Goal: Task Accomplishment & Management: Manage account settings

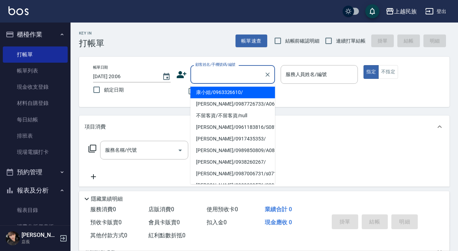
scroll to position [5, 0]
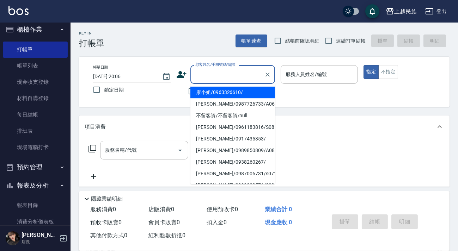
click at [212, 79] on input "顧客姓名/手機號碼/編號" at bounding box center [228, 74] width 68 height 12
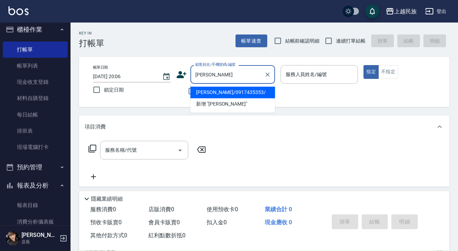
type input "[PERSON_NAME]"
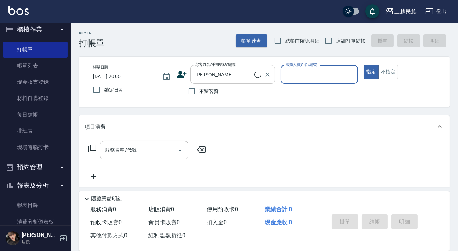
click at [363, 65] on button "指定" at bounding box center [370, 72] width 15 height 14
type button "true"
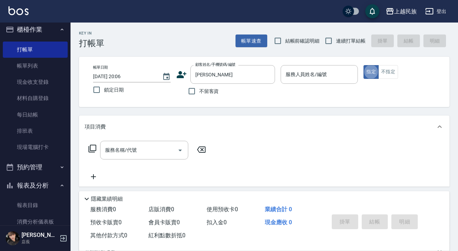
click at [319, 72] on div "服務人員姓名/編號 服務人員姓名/編號" at bounding box center [320, 74] width 78 height 19
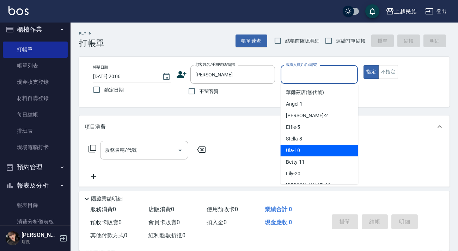
click at [310, 151] on div "Ula -10" at bounding box center [319, 151] width 78 height 12
type input "Ula-10"
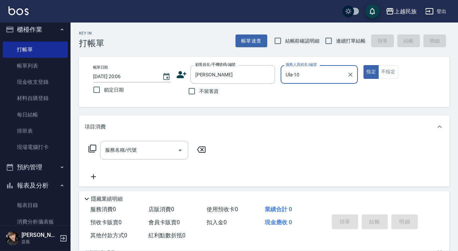
scroll to position [92, 0]
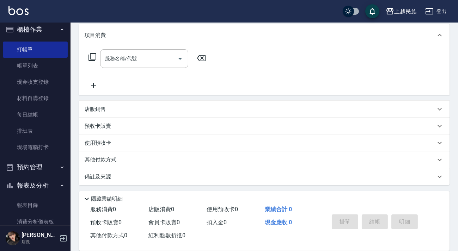
click at [161, 106] on div "店販銷售" at bounding box center [260, 109] width 351 height 7
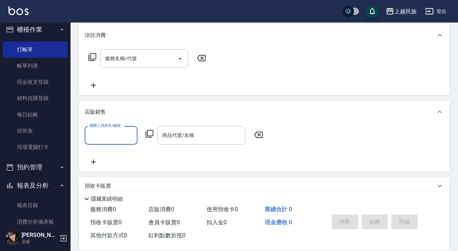
scroll to position [0, 0]
click at [113, 137] on input "服務人員姓名/編號" at bounding box center [111, 135] width 47 height 12
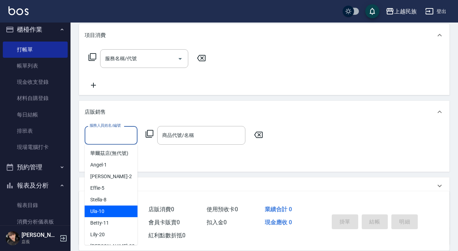
click at [102, 209] on span "Ula -10" at bounding box center [97, 211] width 14 height 7
type input "Ula-10"
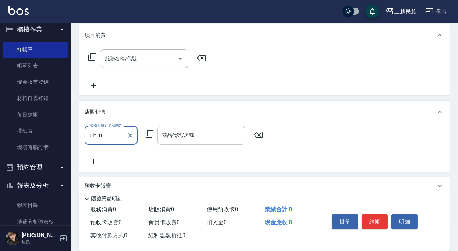
click at [186, 141] on input "商品代號/名稱" at bounding box center [201, 135] width 82 height 12
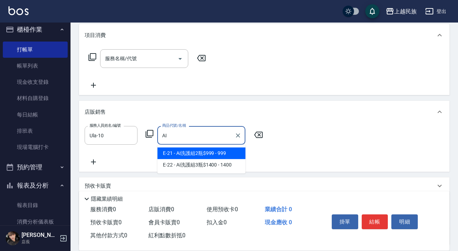
click at [194, 153] on span "E-21 - Ai洗護組2瓶$999 - 999" at bounding box center [201, 154] width 88 height 12
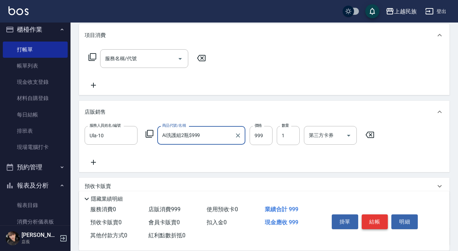
type input "Ai洗護組2瓶$999"
click at [381, 223] on button "結帳" at bounding box center [375, 222] width 26 height 15
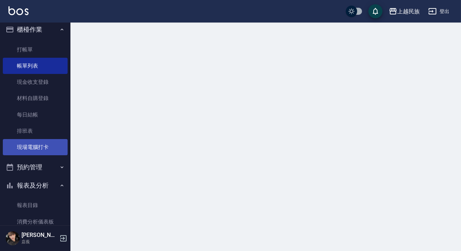
click at [24, 145] on link "現場電腦打卡" at bounding box center [35, 147] width 65 height 16
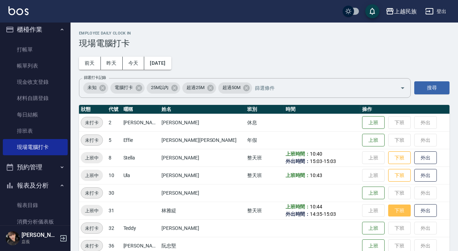
click at [388, 209] on button "下班" at bounding box center [399, 211] width 23 height 12
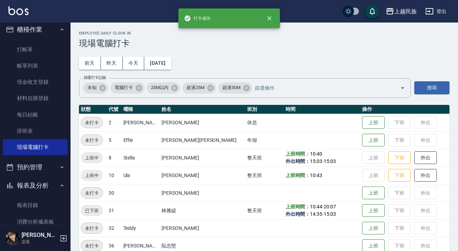
click at [387, 194] on td "上班 下班 外出" at bounding box center [404, 193] width 89 height 18
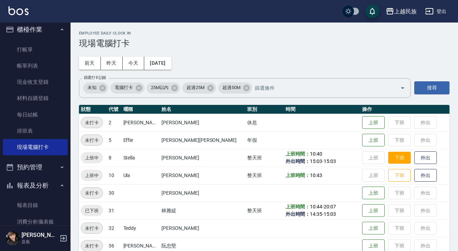
click at [388, 156] on button "下班" at bounding box center [399, 158] width 23 height 12
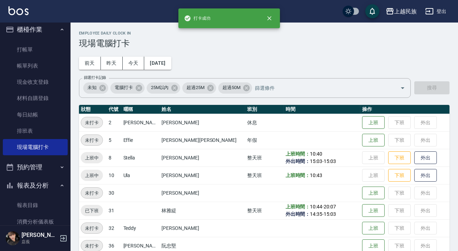
click at [381, 191] on td "上班 下班 外出" at bounding box center [404, 193] width 89 height 18
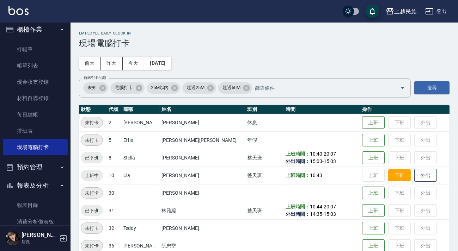
click at [388, 171] on button "下班" at bounding box center [399, 176] width 23 height 12
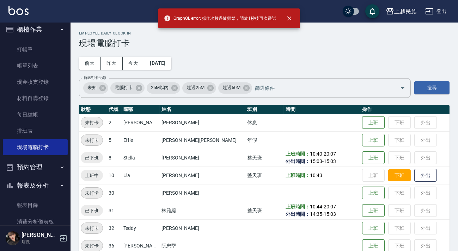
drag, startPoint x: 377, startPoint y: 188, endPoint x: 378, endPoint y: 178, distance: 10.6
click at [377, 188] on td "上班 下班 外出" at bounding box center [404, 193] width 89 height 18
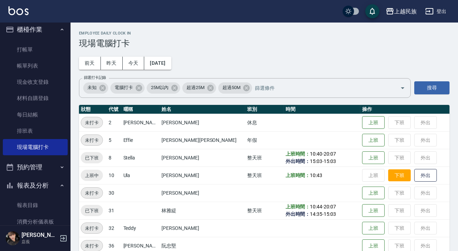
click at [388, 178] on button "下班" at bounding box center [399, 176] width 23 height 12
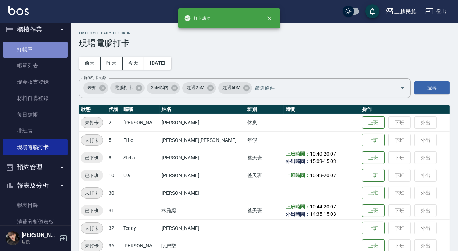
click at [40, 52] on link "打帳單" at bounding box center [35, 50] width 65 height 16
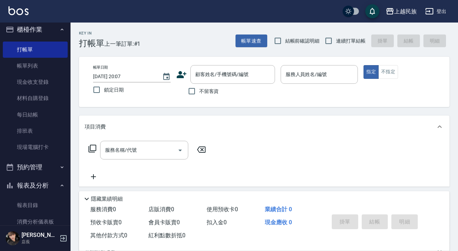
click at [351, 39] on span "連續打單結帳" at bounding box center [351, 40] width 30 height 7
click at [336, 39] on input "連續打單結帳" at bounding box center [328, 40] width 15 height 15
checkbox input "true"
click at [204, 68] on div "顧客姓名/手機號碼/編號" at bounding box center [232, 74] width 85 height 19
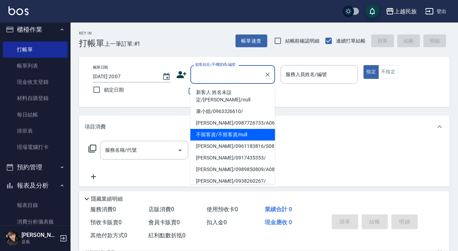
click at [237, 129] on li "不留客資/不留客資/null" at bounding box center [232, 135] width 85 height 12
type input "不留客資/不留客資/null"
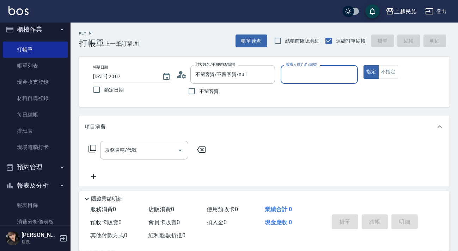
click at [332, 69] on input "服務人員姓名/編號" at bounding box center [319, 74] width 71 height 12
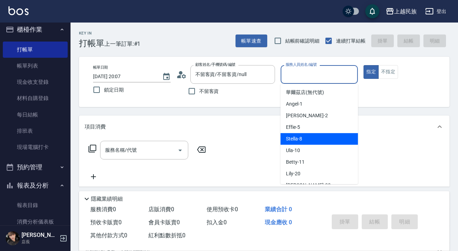
click at [317, 139] on div "Stella -8" at bounding box center [319, 139] width 78 height 12
type input "Stella-8"
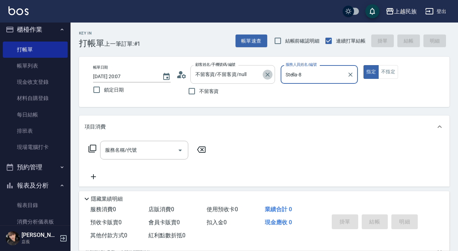
click at [265, 78] on button "Clear" at bounding box center [268, 75] width 10 height 10
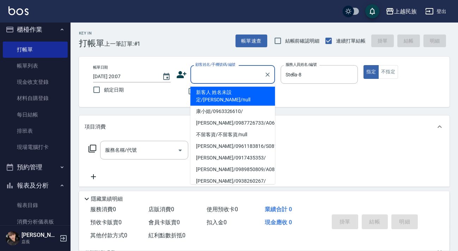
drag, startPoint x: 243, startPoint y: 75, endPoint x: 222, endPoint y: 75, distance: 21.5
click at [222, 75] on input "顧客姓名/手機號碼/編號" at bounding box center [228, 74] width 68 height 12
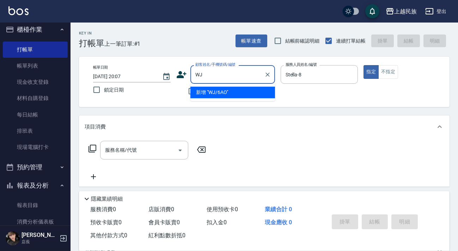
type input "W"
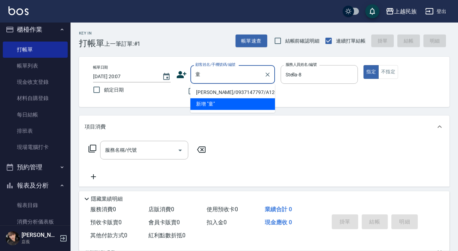
click at [222, 88] on li "[PERSON_NAME]/0937147797/A120121" at bounding box center [232, 93] width 85 height 12
type input "[PERSON_NAME]/0937147797/A120121"
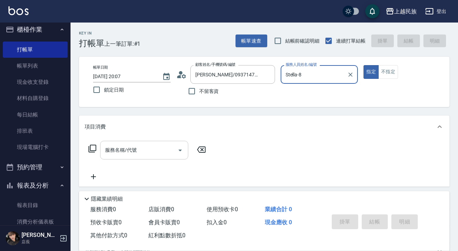
click at [123, 150] on div "服務名稱/代號 服務名稱/代號" at bounding box center [144, 150] width 88 height 19
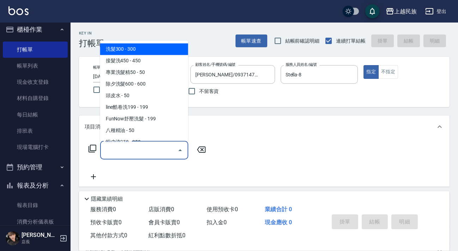
click at [147, 47] on span "洗髮300 - 300" at bounding box center [144, 49] width 88 height 12
type input "洗髮300(101)"
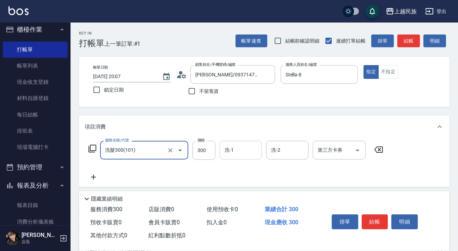
click at [238, 151] on input "洗-1" at bounding box center [241, 150] width 36 height 12
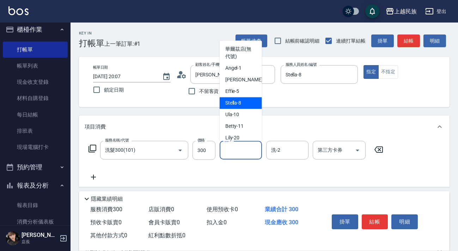
click at [246, 107] on div "Stella -8" at bounding box center [241, 103] width 42 height 12
type input "Stella-8"
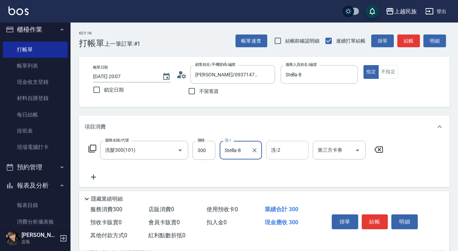
click at [274, 150] on div "洗-2 洗-2" at bounding box center [287, 150] width 42 height 19
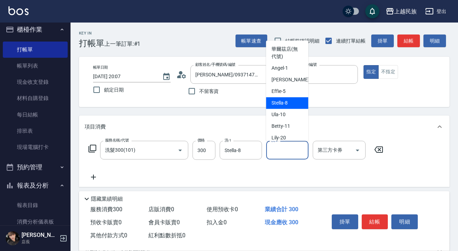
click at [281, 105] on span "Stella -8" at bounding box center [280, 102] width 16 height 7
type input "Stella-8"
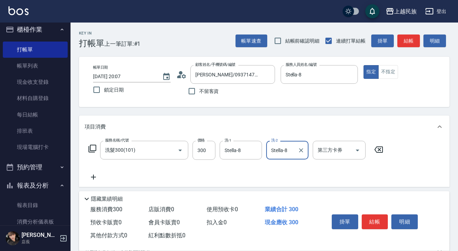
click at [94, 178] on icon at bounding box center [94, 177] width 18 height 8
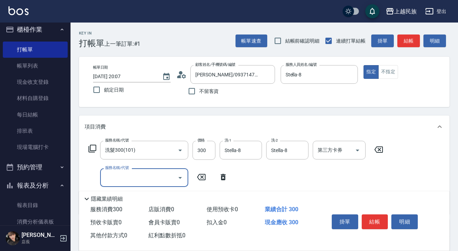
click at [158, 179] on input "服務名稱/代號" at bounding box center [138, 178] width 71 height 12
click at [90, 146] on icon at bounding box center [92, 149] width 8 height 8
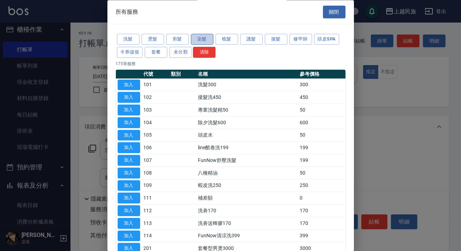
click at [203, 39] on button "染髮" at bounding box center [202, 39] width 23 height 11
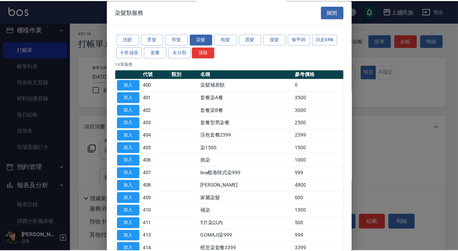
scroll to position [42, 0]
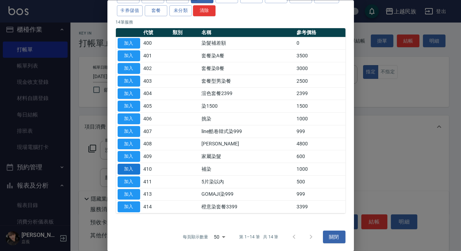
click at [128, 165] on button "加入" at bounding box center [129, 169] width 23 height 11
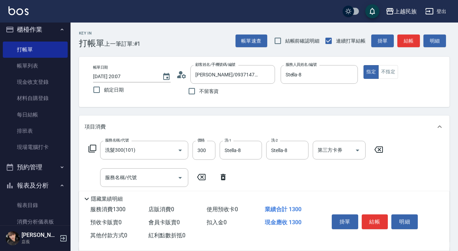
scroll to position [64, 0]
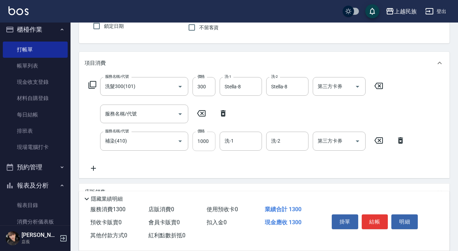
click at [194, 143] on input "1000" at bounding box center [203, 141] width 23 height 19
type input "1200"
type input "Stella-8"
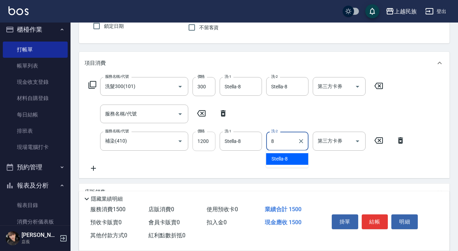
type input "Stella-8"
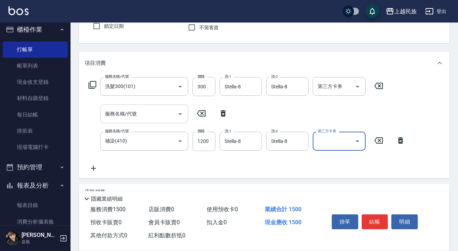
click at [155, 120] on div "服務名稱/代號" at bounding box center [144, 114] width 88 height 19
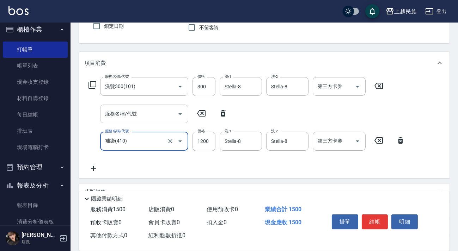
click at [160, 119] on input "服務名稱/代號" at bounding box center [138, 114] width 71 height 12
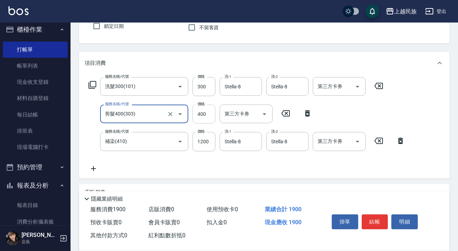
type input "剪髮400(303)"
click at [206, 116] on input "400" at bounding box center [203, 114] width 23 height 19
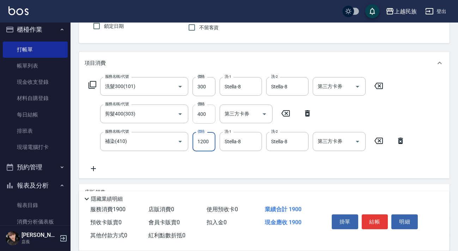
click at [206, 116] on input "400" at bounding box center [203, 114] width 23 height 19
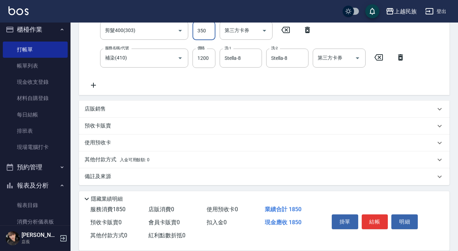
type input "350"
click at [157, 107] on div "店販銷售" at bounding box center [260, 108] width 351 height 7
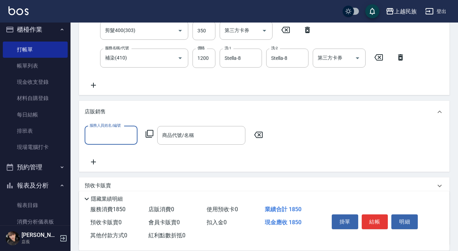
scroll to position [0, 0]
type input "Stella-8"
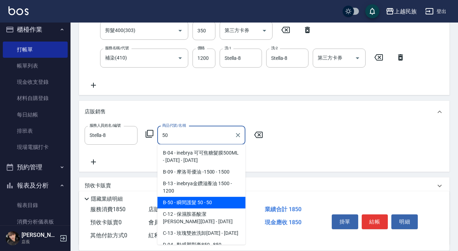
type input "瞬間護髮 50"
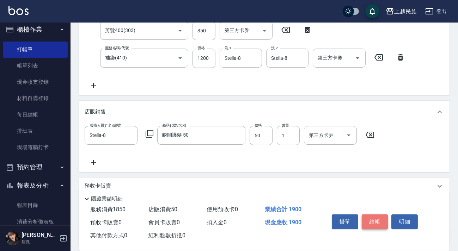
click at [371, 219] on button "結帳" at bounding box center [375, 222] width 26 height 15
type input "[DATE] 20:09"
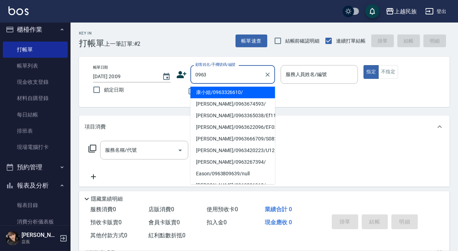
click at [229, 93] on li "康小姐/0963326610/" at bounding box center [232, 93] width 85 height 12
type input "康小姐/0963326610/"
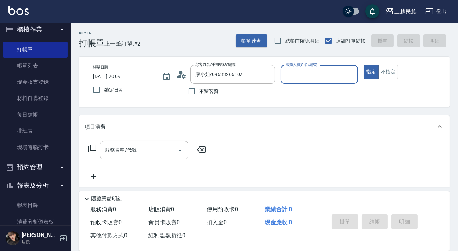
type input "Ula-10"
click at [119, 150] on div "服務名稱/代號 服務名稱/代號" at bounding box center [144, 150] width 88 height 19
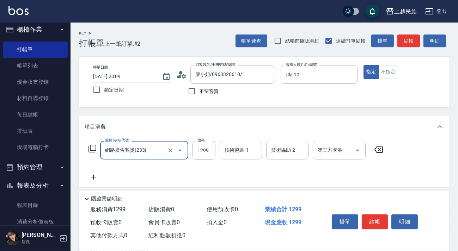
type input "網路廣告客燙(233)"
click at [240, 154] on input "技術協助-1" at bounding box center [241, 150] width 36 height 12
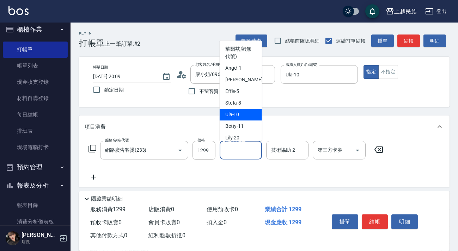
click at [248, 117] on div "Ula -10" at bounding box center [241, 115] width 42 height 12
type input "Ula-10"
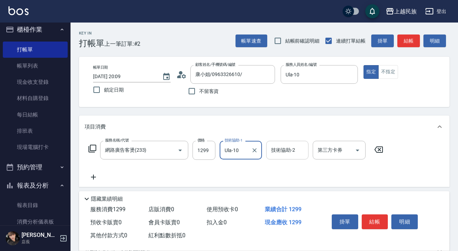
click at [286, 152] on div "技術協助-2 技術協助-2" at bounding box center [287, 150] width 42 height 19
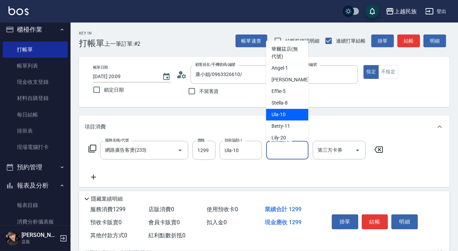
drag, startPoint x: 286, startPoint y: 115, endPoint x: 314, endPoint y: 131, distance: 33.2
click at [287, 114] on div "Ula -10" at bounding box center [287, 115] width 42 height 12
type input "Ula-10"
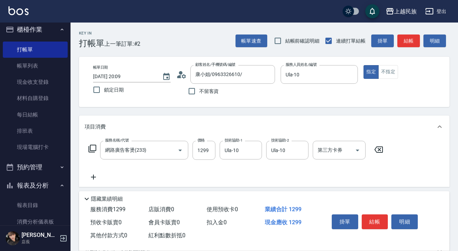
click at [94, 173] on icon at bounding box center [94, 177] width 18 height 8
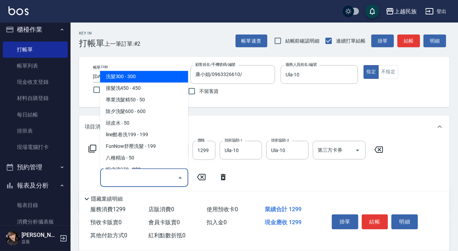
click at [131, 175] on input "服務名稱/代號" at bounding box center [138, 178] width 71 height 12
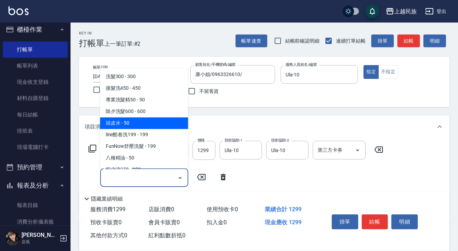
click at [87, 148] on div "服務名稱/代號 網路廣告客燙(233) 服務名稱/代號 價格 1299 價格 技術協助-1 Ula-10 技術協助-1 技術協助-2 Ula-10 技術協助-…" at bounding box center [236, 150] width 303 height 19
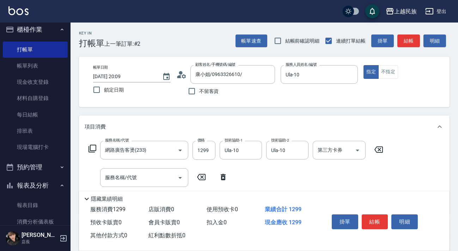
click at [88, 148] on icon at bounding box center [92, 149] width 8 height 8
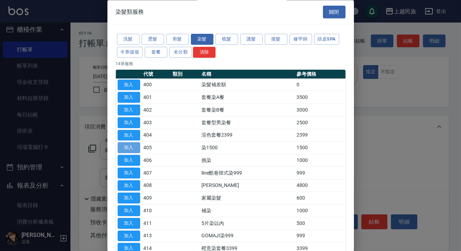
click at [137, 148] on button "加入" at bounding box center [129, 148] width 23 height 11
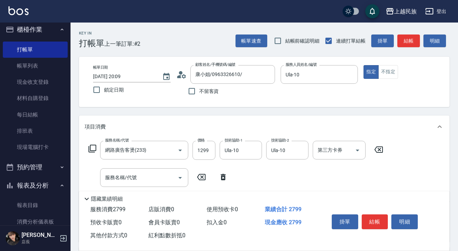
scroll to position [64, 0]
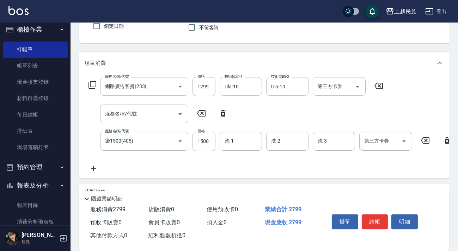
click at [218, 112] on icon at bounding box center [223, 113] width 18 height 8
type input "染1500(405)"
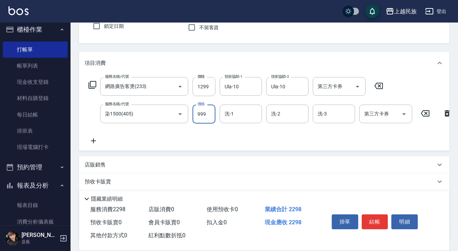
type input "999"
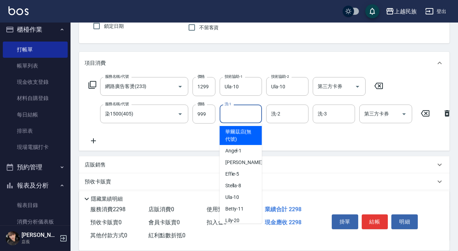
click at [249, 113] on input "洗-1" at bounding box center [241, 114] width 36 height 12
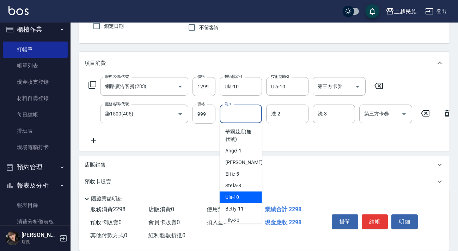
drag, startPoint x: 245, startPoint y: 192, endPoint x: 261, endPoint y: 142, distance: 53.2
click at [245, 192] on div "Ula -10" at bounding box center [241, 198] width 42 height 12
type input "Ula-10"
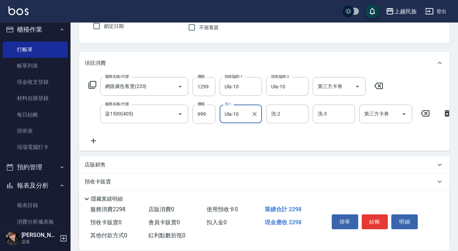
click at [279, 123] on div "服務名稱/代號 網路廣告客燙(233) 服務名稱/代號 價格 1299 價格 技術協助-1 Ula-10 技術協助-1 技術協助-2 Ula-10 技術協助-…" at bounding box center [270, 111] width 371 height 68
click at [286, 118] on input "洗-2" at bounding box center [287, 114] width 36 height 12
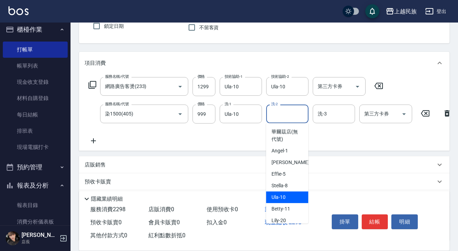
drag, startPoint x: 274, startPoint y: 196, endPoint x: 322, endPoint y: 159, distance: 60.1
click at [274, 194] on span "Ula -10" at bounding box center [279, 197] width 14 height 7
type input "Ula-10"
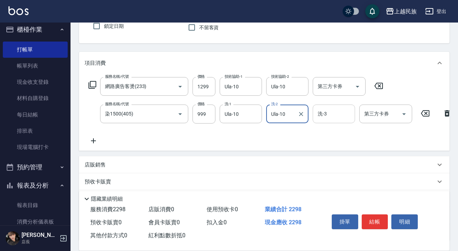
click at [333, 112] on input "洗-3" at bounding box center [334, 114] width 36 height 12
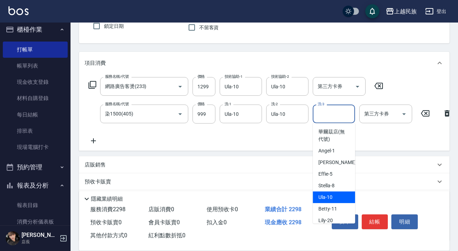
click at [325, 192] on div "Ula -10" at bounding box center [334, 198] width 42 height 12
type input "Ula-10"
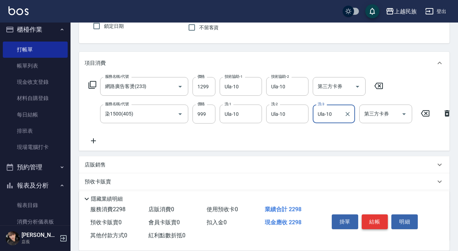
click at [373, 222] on button "結帳" at bounding box center [375, 222] width 26 height 15
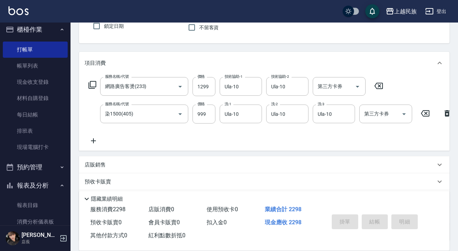
type input "[DATE] 20:10"
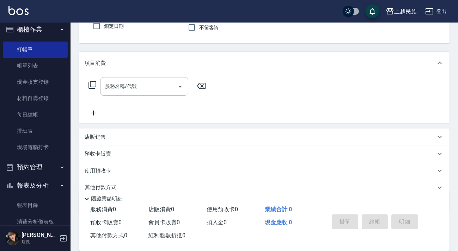
scroll to position [0, 0]
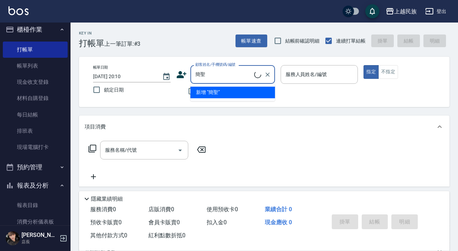
type input "[PERSON_NAME]/0901297739/"
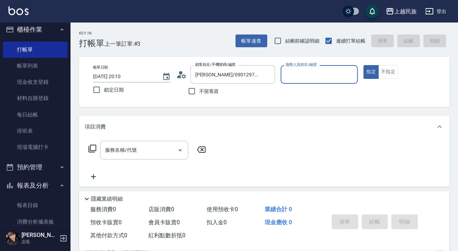
click at [324, 79] on input "服務人員姓名/編號" at bounding box center [319, 74] width 71 height 12
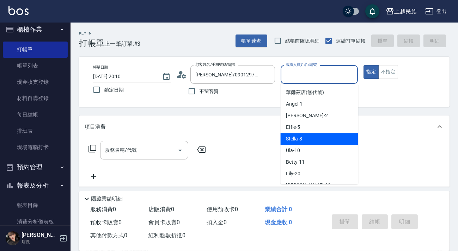
click at [300, 141] on span "Stella -8" at bounding box center [294, 138] width 16 height 7
type input "Stella-8"
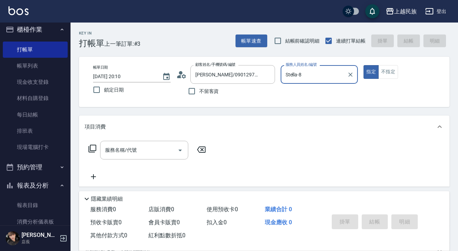
drag, startPoint x: 386, startPoint y: 73, endPoint x: 361, endPoint y: 78, distance: 24.8
click at [385, 73] on button "不指定" at bounding box center [388, 72] width 20 height 14
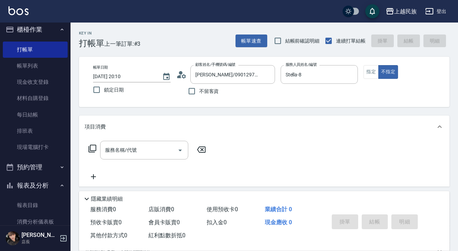
click at [132, 149] on div "服務名稱/代號 服務名稱/代號" at bounding box center [144, 150] width 88 height 19
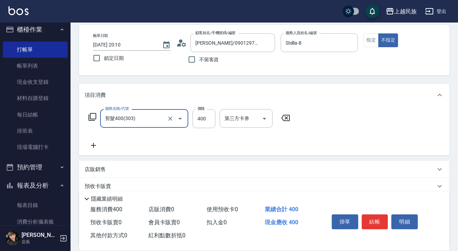
scroll to position [92, 0]
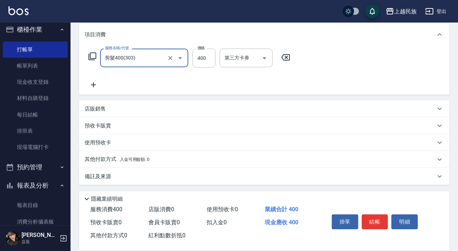
type input "剪髮400(303)"
click at [141, 153] on div "其他付款方式 入金可用餘額: 0" at bounding box center [264, 159] width 371 height 17
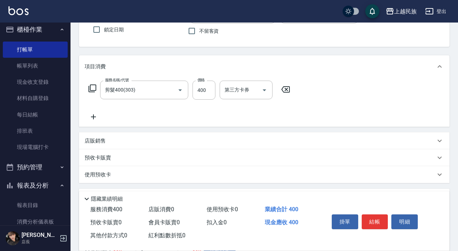
scroll to position [157, 0]
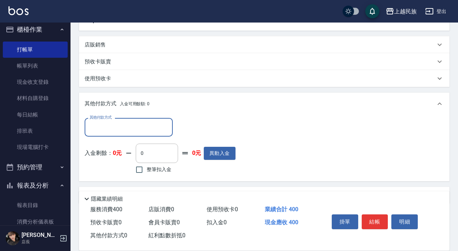
click at [135, 126] on input "其他付款方式" at bounding box center [129, 127] width 82 height 12
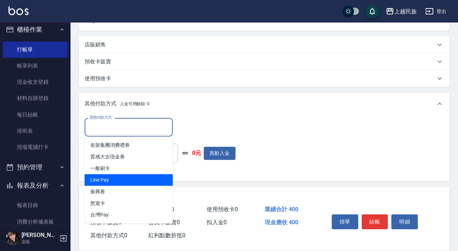
click at [137, 175] on span "Line Pay" at bounding box center [129, 181] width 88 height 12
type input "Line Pay"
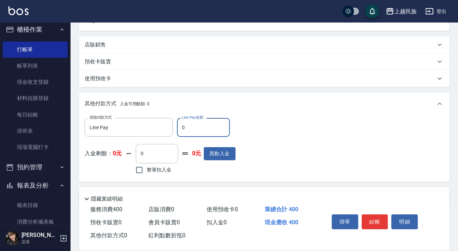
click at [194, 121] on input "0" at bounding box center [203, 127] width 53 height 19
type input "400"
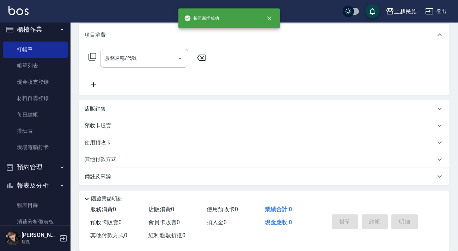
scroll to position [0, 0]
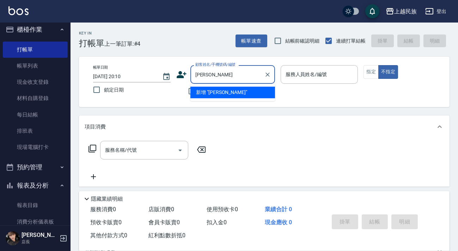
type input "鄭"
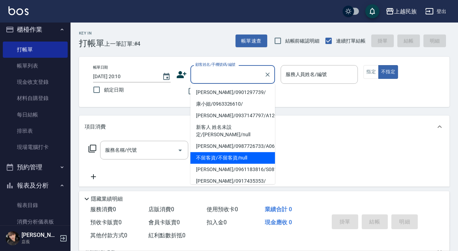
drag, startPoint x: 242, startPoint y: 151, endPoint x: 279, endPoint y: 114, distance: 52.6
click at [242, 152] on li "不留客資/不留客資/null" at bounding box center [232, 158] width 85 height 12
type input "不留客資/不留客資/null"
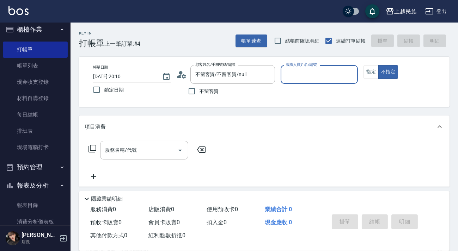
click at [321, 74] on input "服務人員姓名/編號" at bounding box center [319, 74] width 71 height 12
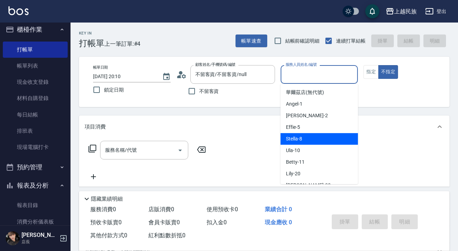
drag, startPoint x: 312, startPoint y: 137, endPoint x: 328, endPoint y: 129, distance: 18.0
click at [313, 137] on div "Stella -8" at bounding box center [319, 139] width 78 height 12
type input "Stella-8"
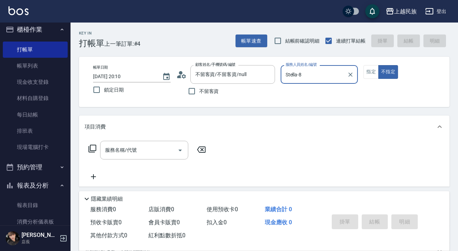
click at [128, 150] on div "服務名稱/代號 服務名稱/代號" at bounding box center [144, 150] width 88 height 19
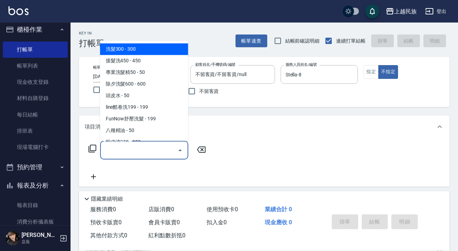
click at [156, 46] on span "洗髮300 - 300" at bounding box center [144, 49] width 88 height 12
type input "洗髮300(101)"
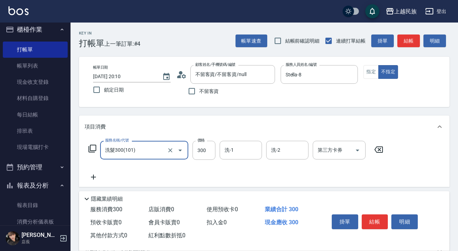
drag, startPoint x: 230, startPoint y: 148, endPoint x: 230, endPoint y: 141, distance: 7.4
click at [230, 148] on div "洗-1 洗-1" at bounding box center [241, 150] width 42 height 19
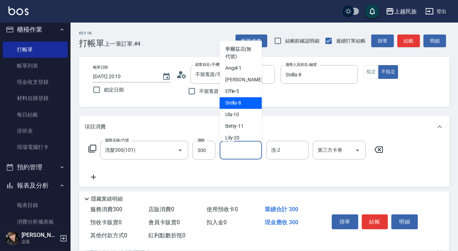
click at [248, 104] on div "Stella -8" at bounding box center [241, 103] width 42 height 12
type input "Stella-8"
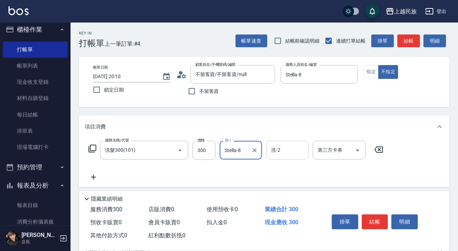
click at [291, 147] on input "洗-2" at bounding box center [287, 150] width 36 height 12
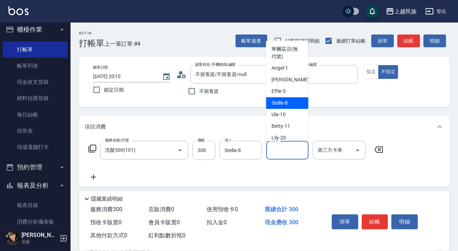
click at [290, 99] on div "Stella -8" at bounding box center [287, 103] width 42 height 12
type input "Stella-8"
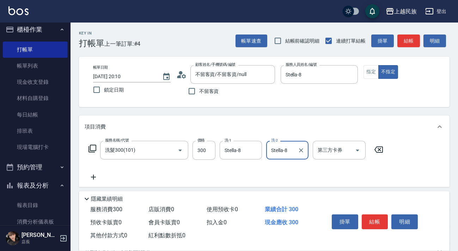
scroll to position [92, 0]
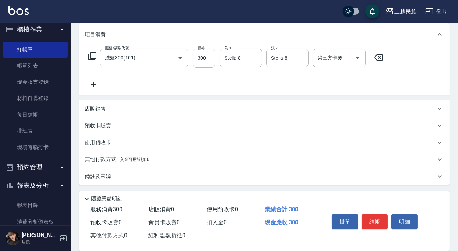
click at [145, 114] on div "店販銷售" at bounding box center [264, 108] width 371 height 17
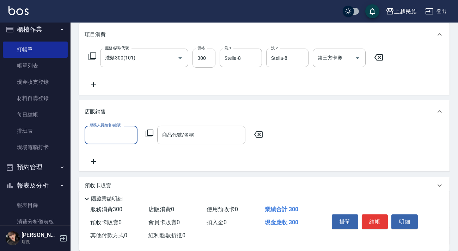
scroll to position [0, 0]
click at [133, 139] on input "服務人員姓名/編號" at bounding box center [111, 135] width 47 height 12
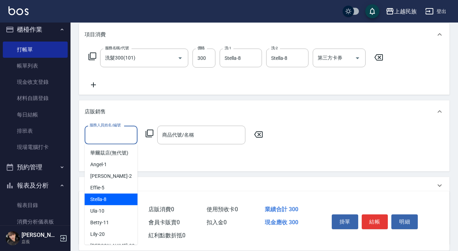
drag, startPoint x: 122, startPoint y: 201, endPoint x: 185, endPoint y: 154, distance: 78.6
click at [122, 201] on div "Stella -8" at bounding box center [111, 200] width 53 height 12
type input "Stella-8"
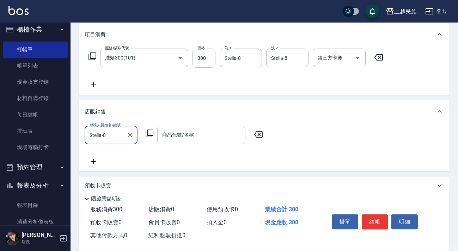
click at [197, 139] on input "商品代號/名稱" at bounding box center [201, 135] width 82 height 12
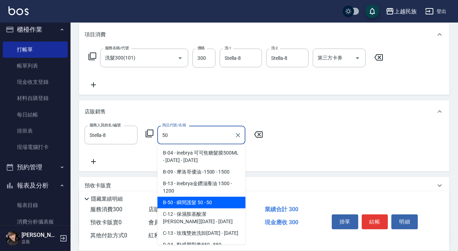
type input "瞬間護髮 50"
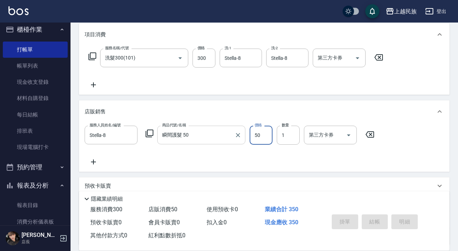
type input "[DATE] 20:11"
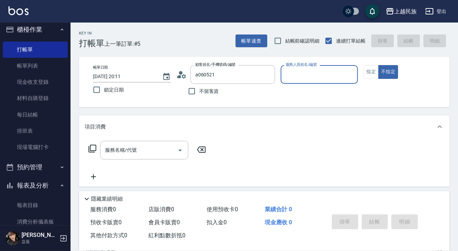
type input "新客人 姓名未設定/a060521/null"
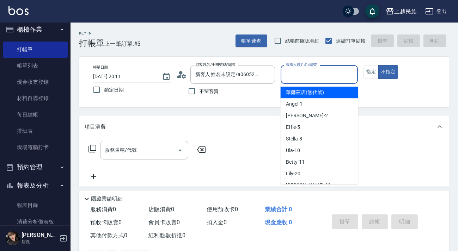
click at [321, 72] on input "服務人員姓名/編號" at bounding box center [319, 74] width 71 height 12
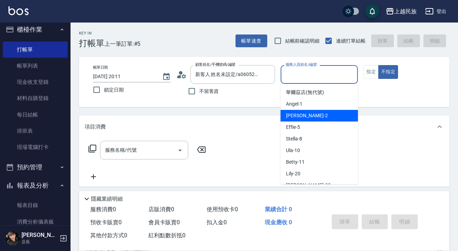
click at [305, 119] on div "[PERSON_NAME] -2" at bounding box center [319, 116] width 78 height 12
type input "[PERSON_NAME]-2"
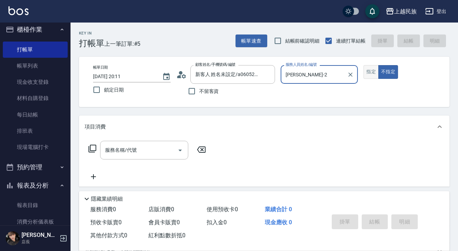
click at [370, 72] on button "指定" at bounding box center [370, 72] width 15 height 14
click at [144, 144] on input "服務名稱/代號" at bounding box center [138, 150] width 71 height 12
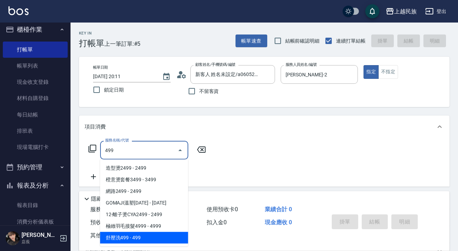
drag, startPoint x: 147, startPoint y: 235, endPoint x: 180, endPoint y: 221, distance: 35.7
click at [148, 235] on span "舒壓洗499 - 499" at bounding box center [144, 238] width 88 height 12
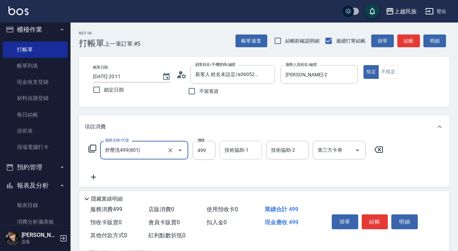
type input "舒壓洗499(801)"
click at [252, 151] on input "技術協助-1" at bounding box center [241, 150] width 36 height 12
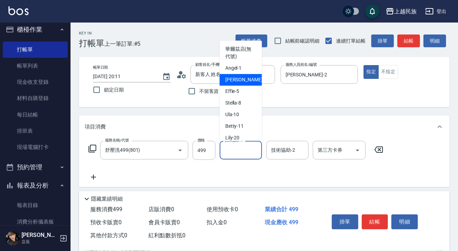
click at [246, 77] on div "[PERSON_NAME] -2" at bounding box center [241, 80] width 42 height 12
type input "[PERSON_NAME]-2"
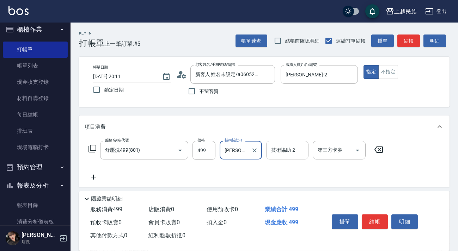
click at [283, 148] on div "技術協助-2 技術協助-2" at bounding box center [287, 150] width 42 height 19
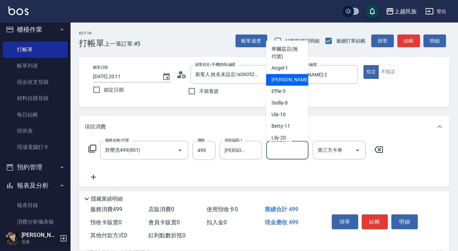
click at [286, 80] on div "[PERSON_NAME] -2" at bounding box center [287, 80] width 42 height 12
type input "[PERSON_NAME]-2"
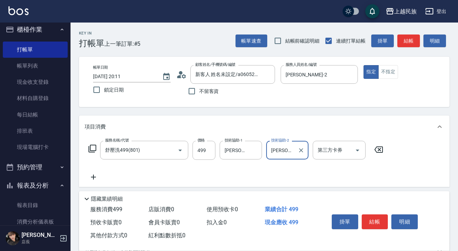
click at [94, 179] on icon at bounding box center [94, 177] width 18 height 8
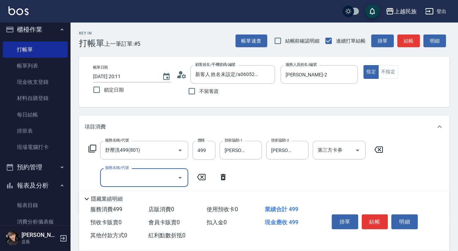
type input "＿"
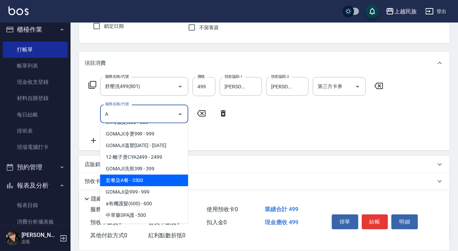
scroll to position [96, 0]
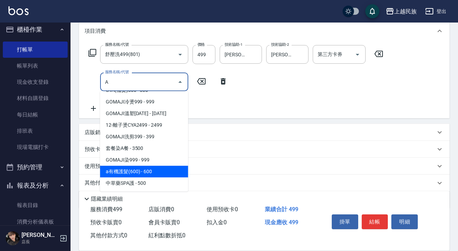
click at [136, 172] on span "a有機護髮(600) - 600" at bounding box center [144, 172] width 88 height 12
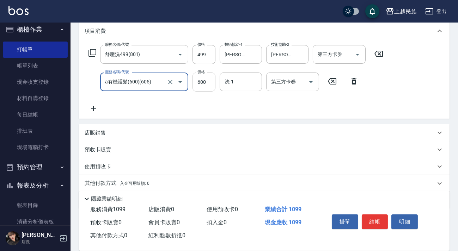
type input "a有機護髮(600)(605)"
click at [208, 85] on input "600" at bounding box center [203, 82] width 23 height 19
type input "800"
click at [243, 81] on input "洗-1" at bounding box center [241, 82] width 36 height 12
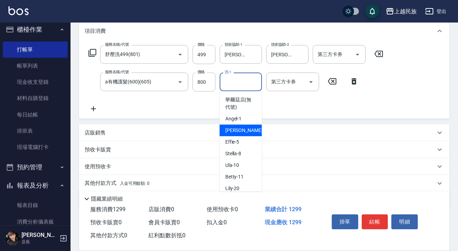
drag, startPoint x: 232, startPoint y: 125, endPoint x: 247, endPoint y: 115, distance: 17.5
click at [233, 124] on ul "華爾茲店 (無代號) [PERSON_NAME] -1 [PERSON_NAME] -2 Effie -5 Stella -8 Ula -10 [PERSON…" at bounding box center [241, 141] width 42 height 100
click at [239, 128] on div "[PERSON_NAME] -2" at bounding box center [241, 131] width 42 height 12
type input "[PERSON_NAME]-2"
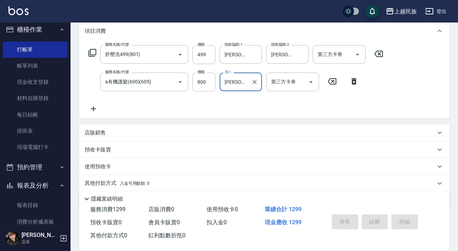
type input "[DATE] 20:12"
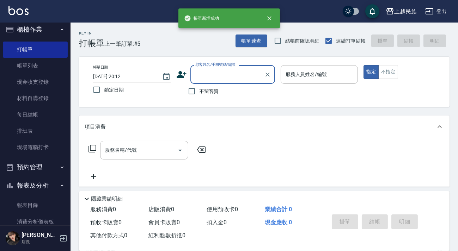
scroll to position [0, 0]
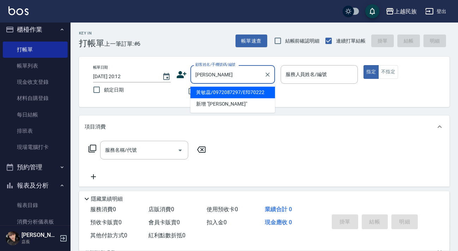
type input "黃敏蕊/0972087297/Ef070222"
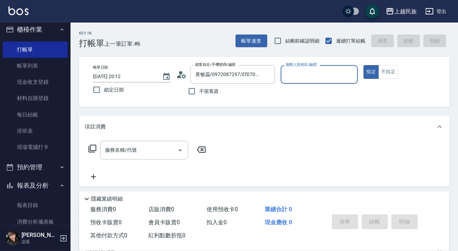
type input "Effie-5"
click at [349, 76] on icon "Clear" at bounding box center [350, 74] width 7 height 7
click at [320, 77] on input "服務人員姓名/編號" at bounding box center [319, 74] width 71 height 12
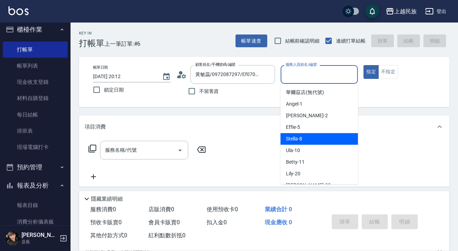
click at [298, 134] on div "Stella -8" at bounding box center [319, 139] width 78 height 12
type input "Stella-8"
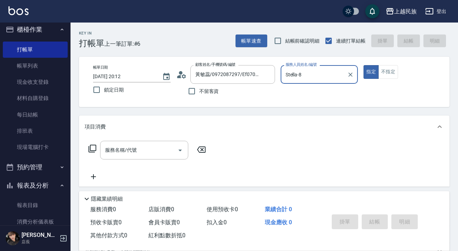
click at [163, 168] on div "服務名稱/代號 服務名稱/代號" at bounding box center [148, 161] width 126 height 40
click at [163, 152] on input "服務名稱/代號" at bounding box center [138, 150] width 71 height 12
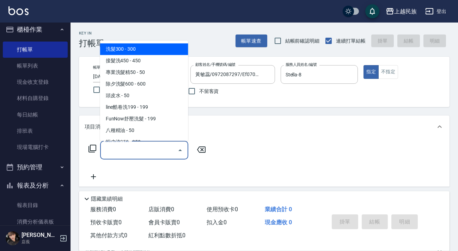
click at [165, 48] on span "洗髮300 - 300" at bounding box center [144, 49] width 88 height 12
type input "洗髮300(101)"
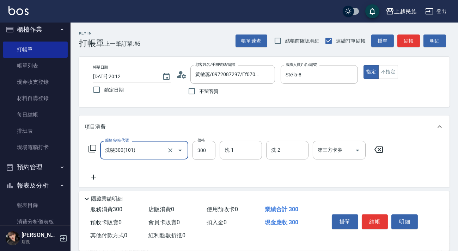
click at [233, 152] on div "洗-1 洗-1" at bounding box center [241, 150] width 42 height 19
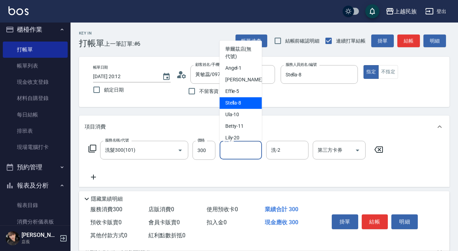
drag, startPoint x: 237, startPoint y: 104, endPoint x: 276, endPoint y: 125, distance: 43.5
click at [237, 105] on span "Stella -8" at bounding box center [233, 102] width 16 height 7
type input "Stella-8"
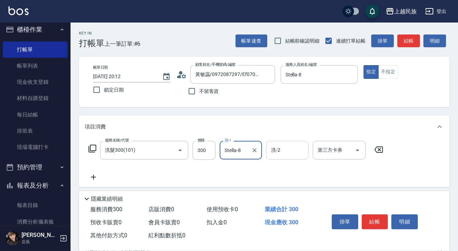
click at [278, 147] on div "洗-2 洗-2" at bounding box center [287, 150] width 42 height 19
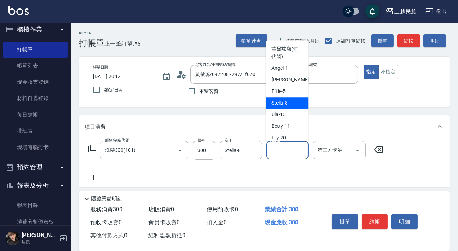
click at [276, 103] on span "Stella -8" at bounding box center [280, 102] width 16 height 7
type input "Stella-8"
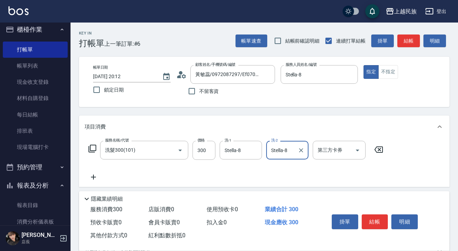
click at [87, 179] on icon at bounding box center [94, 177] width 18 height 8
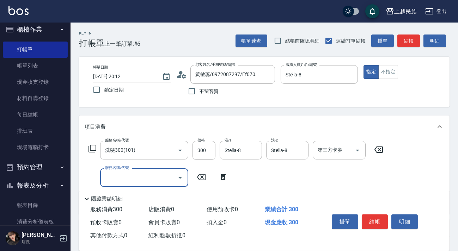
click at [137, 180] on input "服務名稱/代號" at bounding box center [138, 178] width 71 height 12
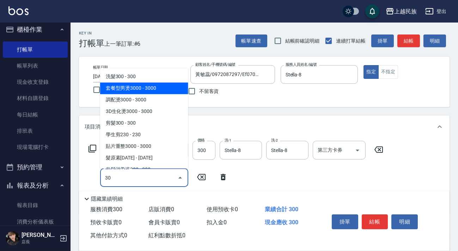
type input "3"
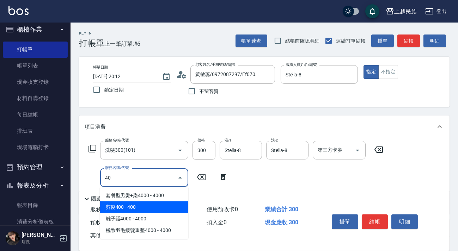
click at [135, 212] on span "剪髮400 - 400" at bounding box center [144, 208] width 88 height 12
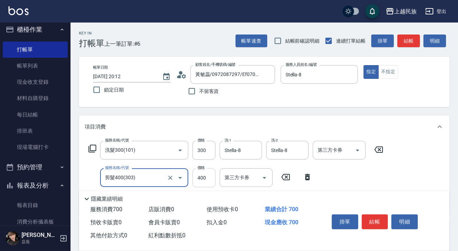
type input "剪髮400(303)"
click at [210, 177] on input "400" at bounding box center [203, 178] width 23 height 19
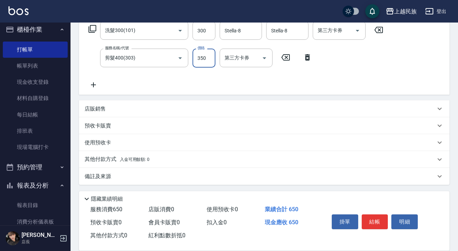
type input "350"
click at [92, 112] on p "店販銷售" at bounding box center [95, 108] width 21 height 7
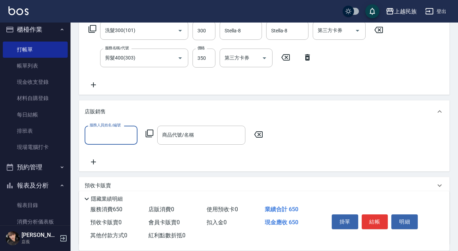
scroll to position [0, 0]
type input "Stella-8"
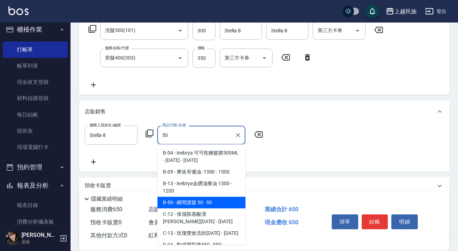
type input "瞬間護髮 50"
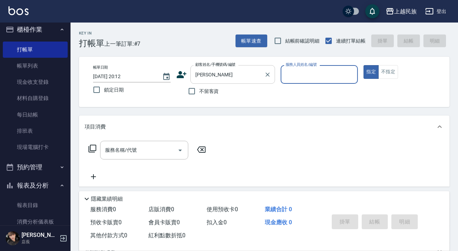
drag, startPoint x: 186, startPoint y: 65, endPoint x: 198, endPoint y: 70, distance: 12.8
click at [187, 65] on div "帳單日期 [DATE] 20:12 鎖定日期 顧客姓名/手機號碼/編號 [PERSON_NAME] 顧客姓名/手機號碼/編號 不留客資 服務人員姓名/編號 服…" at bounding box center [264, 82] width 371 height 50
click at [226, 82] on div "[PERSON_NAME] 顧客姓名/手機號碼/編號" at bounding box center [232, 74] width 85 height 19
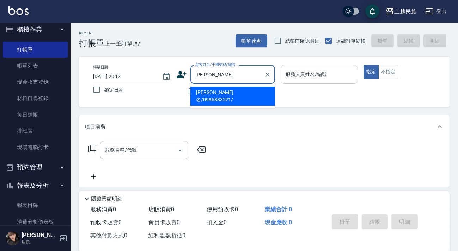
click at [223, 91] on li "[PERSON_NAME]名/0986883221/" at bounding box center [232, 96] width 85 height 19
type input "[PERSON_NAME]名/0986883221/"
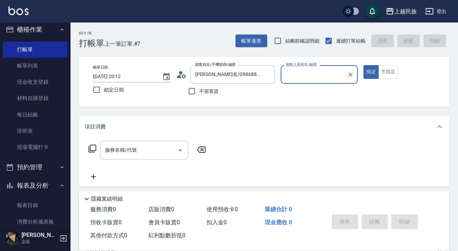
type input "[PERSON_NAME]-2"
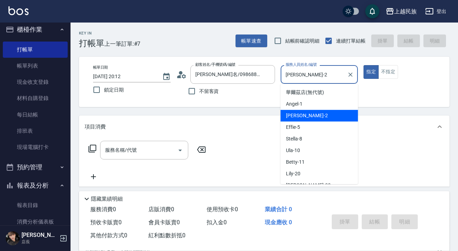
click at [331, 75] on input "[PERSON_NAME]-2" at bounding box center [314, 74] width 61 height 12
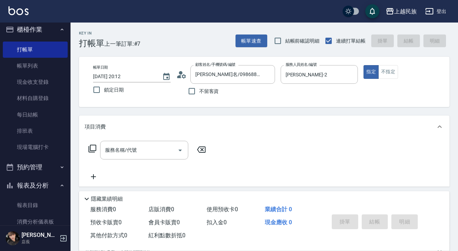
click at [90, 150] on icon at bounding box center [92, 149] width 8 height 8
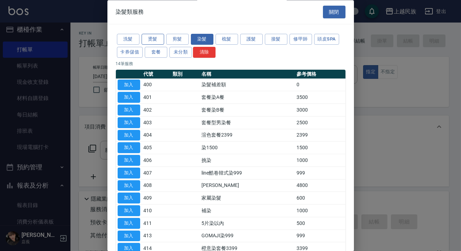
click at [151, 38] on button "燙髮" at bounding box center [153, 39] width 23 height 11
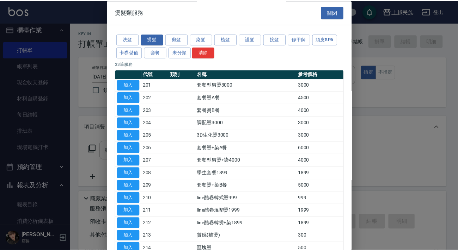
scroll to position [192, 0]
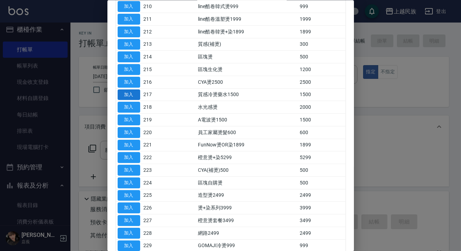
click at [135, 94] on button "加入" at bounding box center [129, 94] width 23 height 11
type input "質感冷燙藥水1500(217)"
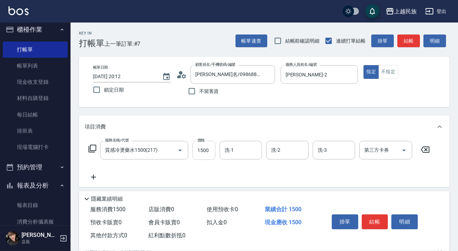
click at [208, 151] on input "1500" at bounding box center [203, 150] width 23 height 19
type input "2000"
click at [232, 155] on input "洗-1" at bounding box center [241, 150] width 36 height 12
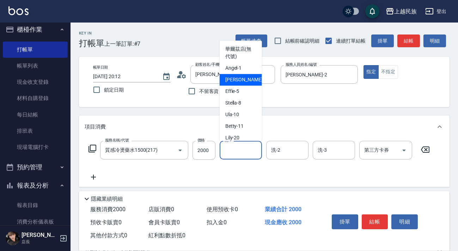
click at [245, 80] on div "[PERSON_NAME] -2" at bounding box center [241, 80] width 42 height 12
type input "[PERSON_NAME]-2"
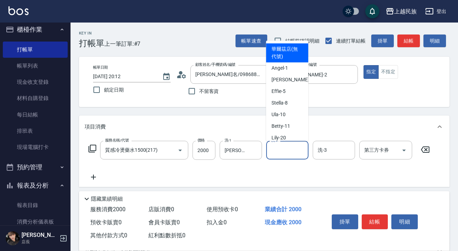
drag, startPoint x: 275, startPoint y: 153, endPoint x: 292, endPoint y: 122, distance: 35.2
click at [277, 151] on div "洗-2 洗-2" at bounding box center [287, 150] width 42 height 19
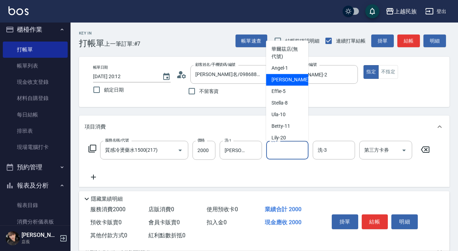
click at [295, 84] on div "[PERSON_NAME] -2" at bounding box center [287, 80] width 42 height 12
type input "[PERSON_NAME]-2"
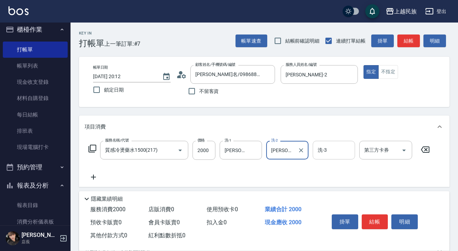
click at [317, 157] on div "洗-3" at bounding box center [334, 150] width 42 height 19
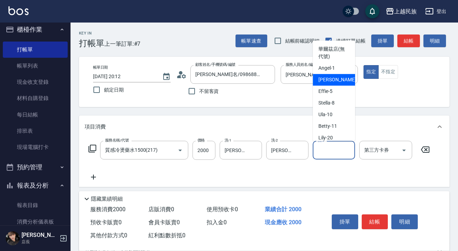
click at [333, 79] on div "[PERSON_NAME] -2" at bounding box center [334, 80] width 42 height 12
type input "[PERSON_NAME]-2"
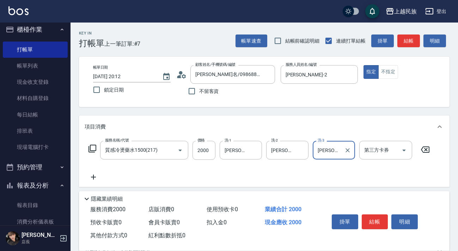
click at [99, 179] on icon at bounding box center [94, 177] width 18 height 8
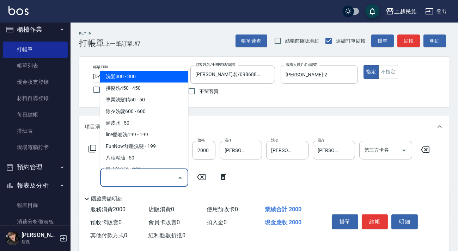
click at [125, 183] on input "服務名稱/代號" at bounding box center [138, 178] width 71 height 12
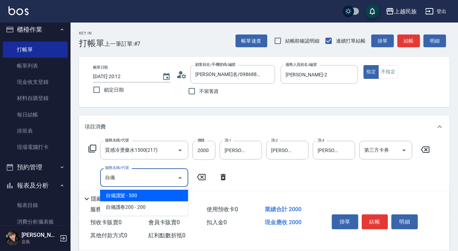
click at [152, 189] on ul "自備護髮 - 500 自備護卷200 - 200" at bounding box center [144, 201] width 88 height 29
click at [152, 191] on span "自備護髮 - 500" at bounding box center [144, 196] width 88 height 12
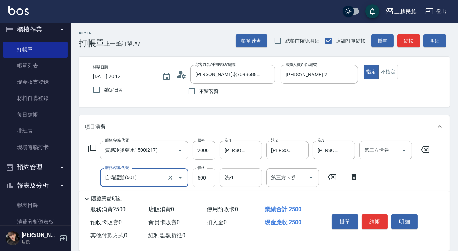
type input "自備護髮(601)"
click at [240, 181] on input "洗-1" at bounding box center [241, 178] width 36 height 12
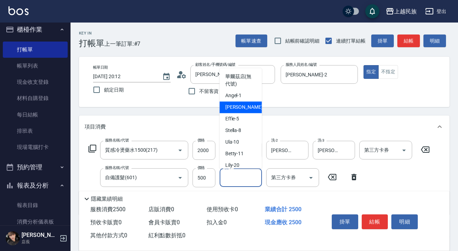
click at [235, 104] on span "[PERSON_NAME] -2" at bounding box center [246, 107] width 42 height 7
type input "[PERSON_NAME]-2"
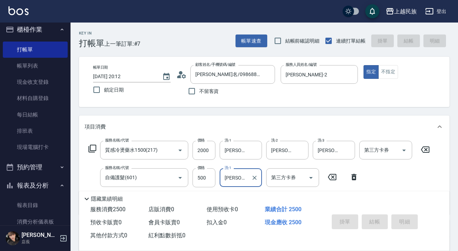
type input "[DATE] 20:13"
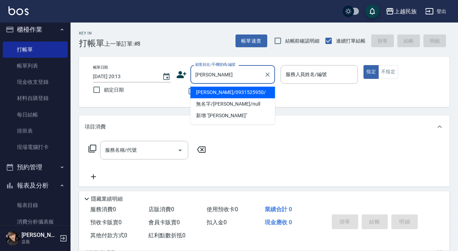
type input "[PERSON_NAME]/0931525950/"
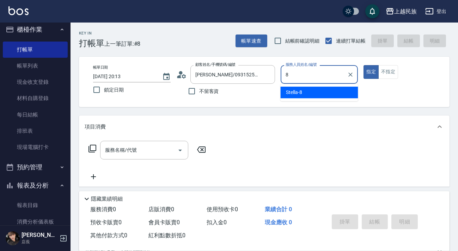
type input "8"
type button "true"
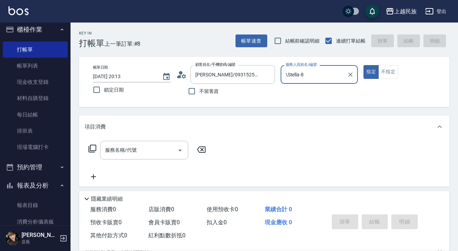
type input "Stella-8"
click at [151, 149] on input "服務名稱/代號" at bounding box center [138, 150] width 71 height 12
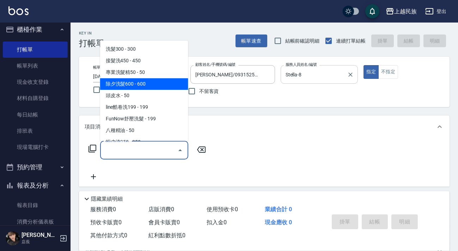
click at [326, 80] on input "Stella-8" at bounding box center [314, 74] width 61 height 12
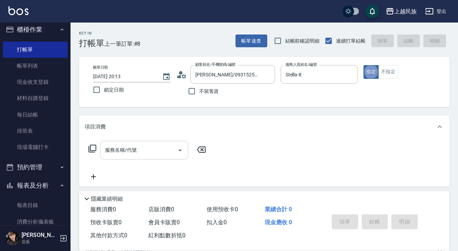
click at [145, 152] on input "服務名稱/代號" at bounding box center [138, 150] width 71 height 12
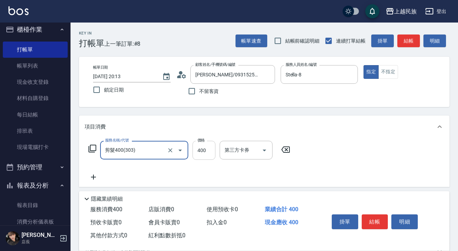
type input "剪髮400(303)"
click at [199, 154] on input "400" at bounding box center [203, 150] width 23 height 19
type input "400"
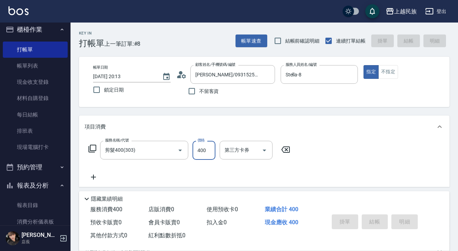
type input "[DATE] 20:14"
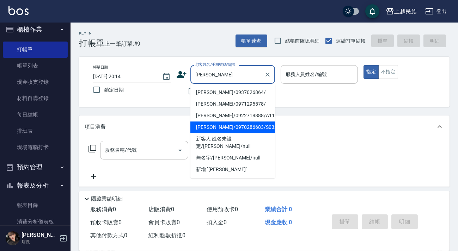
click at [252, 130] on li "[PERSON_NAME]/0970286683/S032713" at bounding box center [232, 128] width 85 height 12
type input "[PERSON_NAME]/0970286683/S032713"
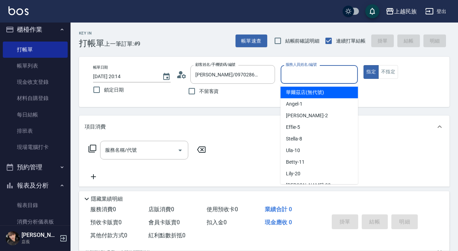
drag, startPoint x: 338, startPoint y: 77, endPoint x: 330, endPoint y: 98, distance: 22.2
click at [338, 76] on input "服務人員姓名/編號" at bounding box center [319, 74] width 71 height 12
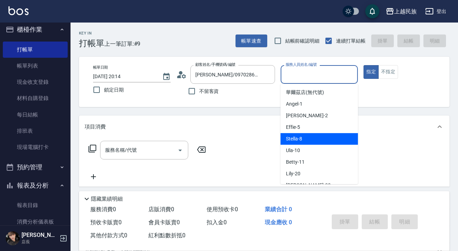
click at [310, 141] on div "Stella -8" at bounding box center [319, 139] width 78 height 12
type input "Stella-8"
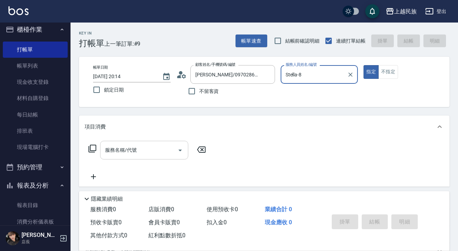
click at [163, 148] on input "服務名稱/代號" at bounding box center [138, 150] width 71 height 12
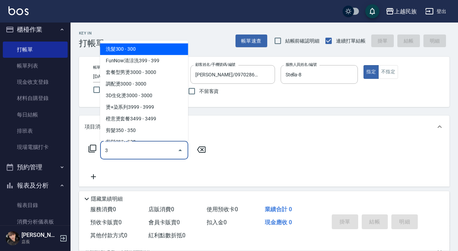
click at [136, 48] on span "洗髮300 - 300" at bounding box center [144, 49] width 88 height 12
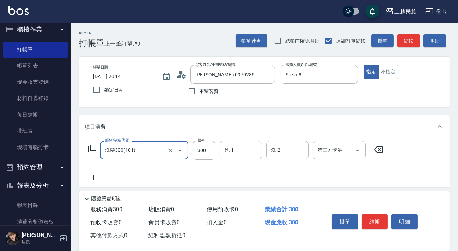
type input "洗髮300(101)"
click at [250, 153] on input "洗-1" at bounding box center [241, 150] width 36 height 12
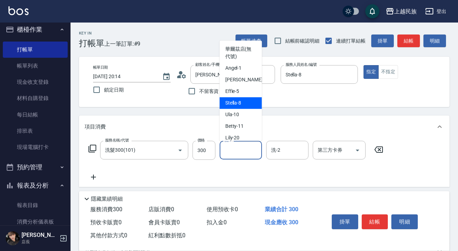
click at [250, 106] on div "Stella -8" at bounding box center [241, 103] width 42 height 12
type input "Stella-8"
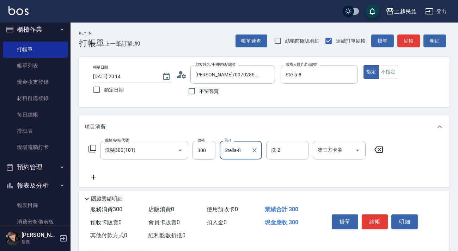
click at [275, 146] on div "洗-2 洗-2" at bounding box center [287, 150] width 42 height 19
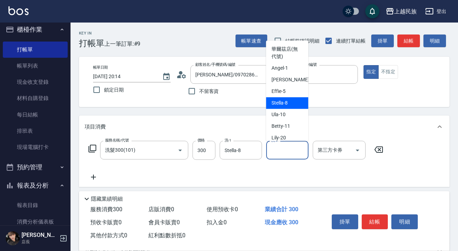
click at [282, 102] on span "Stella -8" at bounding box center [280, 102] width 16 height 7
type input "Stella-8"
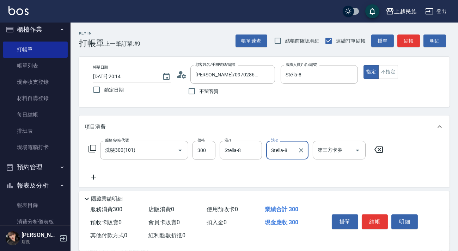
click at [96, 176] on icon at bounding box center [94, 177] width 18 height 8
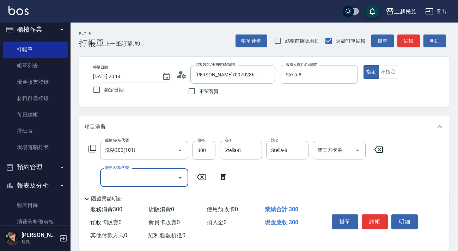
click at [137, 176] on input "服務名稱/代號" at bounding box center [138, 178] width 71 height 12
type input "剪髮400(303)"
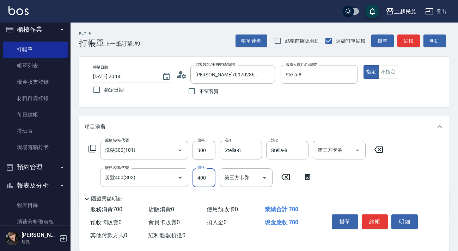
click at [200, 179] on input "400" at bounding box center [203, 178] width 23 height 19
type input "300"
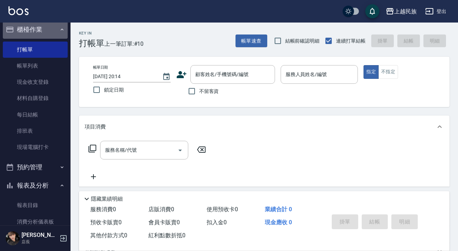
click at [45, 33] on button "櫃檯作業" at bounding box center [35, 29] width 65 height 18
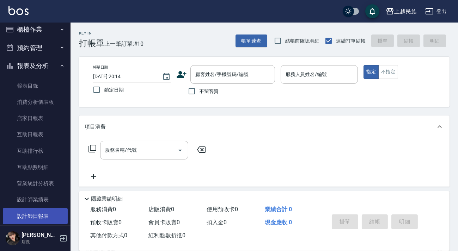
click at [37, 214] on link "設計師日報表" at bounding box center [35, 216] width 65 height 16
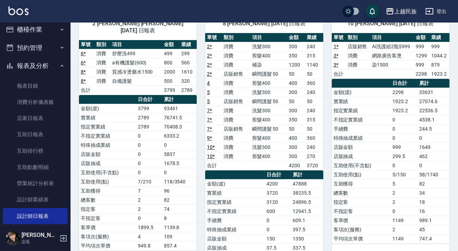
scroll to position [96, 0]
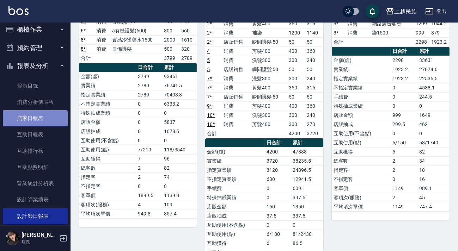
click at [35, 125] on link "店家日報表" at bounding box center [35, 118] width 65 height 16
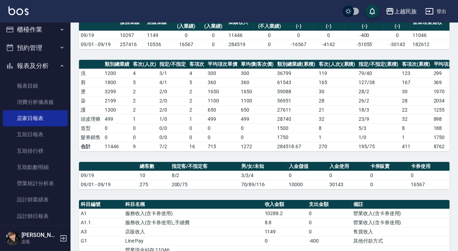
scroll to position [228, 0]
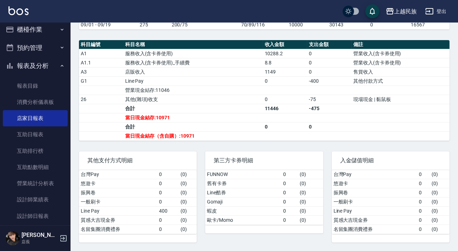
click at [45, 30] on button "櫃檯作業" at bounding box center [35, 29] width 65 height 18
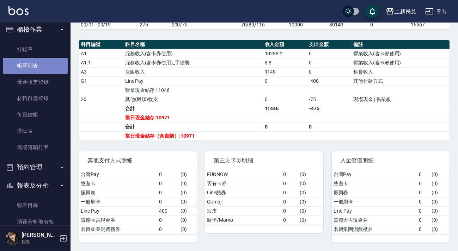
click at [47, 71] on link "帳單列表" at bounding box center [35, 66] width 65 height 16
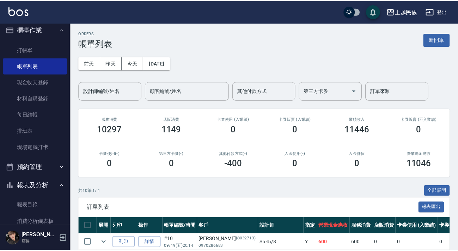
scroll to position [184, 0]
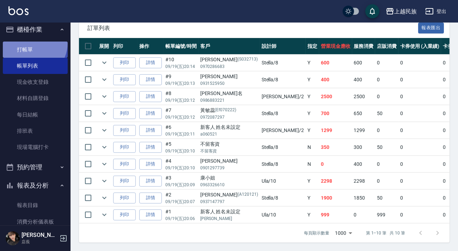
click at [31, 43] on link "打帳單" at bounding box center [35, 50] width 65 height 16
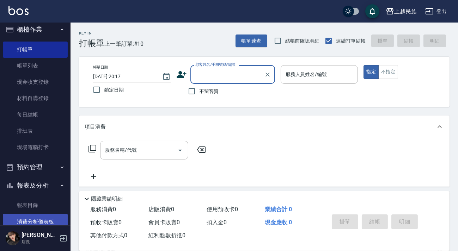
scroll to position [133, 0]
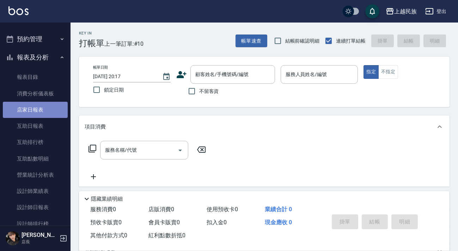
click at [42, 113] on link "店家日報表" at bounding box center [35, 110] width 65 height 16
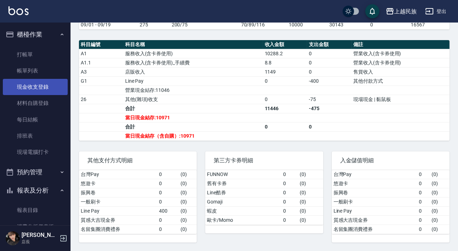
click at [45, 88] on link "現金收支登錄" at bounding box center [35, 87] width 65 height 16
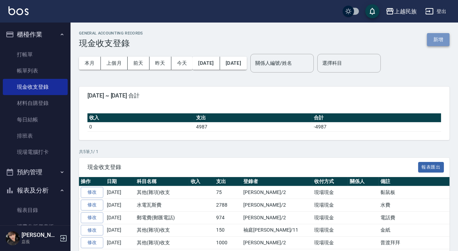
click at [431, 42] on button "新增" at bounding box center [438, 39] width 23 height 13
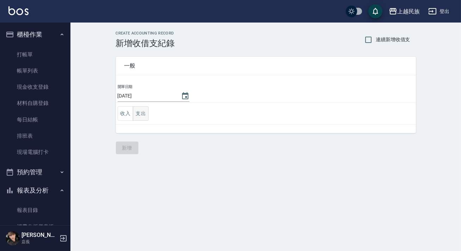
click at [141, 115] on button "支出" at bounding box center [141, 113] width 16 height 14
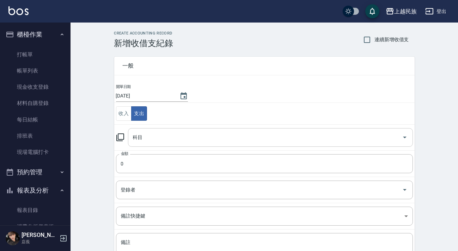
click at [212, 136] on input "科目" at bounding box center [265, 137] width 268 height 12
click at [250, 99] on td "開單日期 [DATE]" at bounding box center [264, 93] width 300 height 19
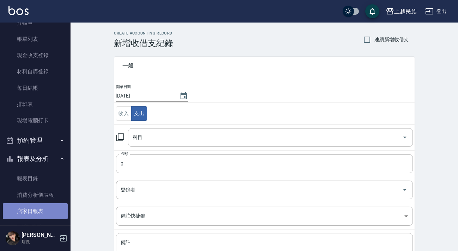
click at [41, 206] on link "店家日報表" at bounding box center [35, 211] width 65 height 16
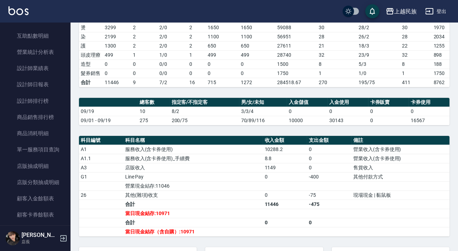
scroll to position [228, 0]
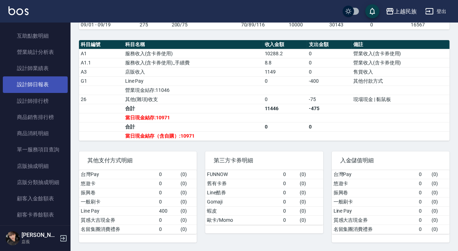
click at [26, 81] on link "設計師日報表" at bounding box center [35, 85] width 65 height 16
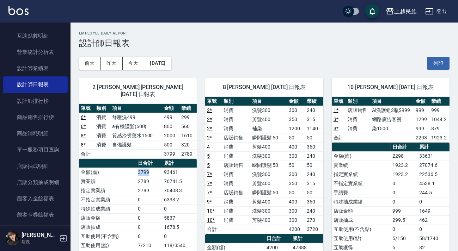
drag, startPoint x: 154, startPoint y: 162, endPoint x: 136, endPoint y: 167, distance: 19.1
click at [136, 168] on tr "金額(虛) 3799 93461" at bounding box center [138, 172] width 118 height 9
click at [136, 168] on td "金額(虛)" at bounding box center [107, 172] width 57 height 9
drag, startPoint x: 136, startPoint y: 166, endPoint x: 154, endPoint y: 164, distance: 18.9
click at [154, 168] on tr "金額(虛) 3799 93461" at bounding box center [138, 172] width 118 height 9
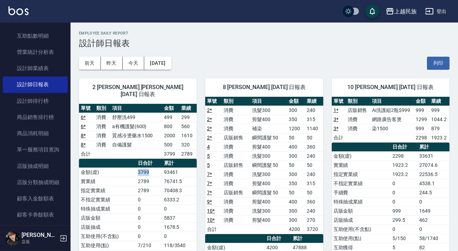
click at [154, 168] on td "3799" at bounding box center [149, 172] width 26 height 9
drag, startPoint x: 154, startPoint y: 163, endPoint x: 134, endPoint y: 172, distance: 21.6
click at [134, 172] on tbody "金額(虛) 3799 93461 實業績 2789 76741.5 指定實業績 2789 70408.3 不指定實業績 0 6333.2 特殊抽成業績 0 0…" at bounding box center [138, 241] width 118 height 147
click at [134, 168] on td "金額(虛)" at bounding box center [107, 172] width 57 height 9
drag, startPoint x: 135, startPoint y: 165, endPoint x: 169, endPoint y: 164, distance: 33.5
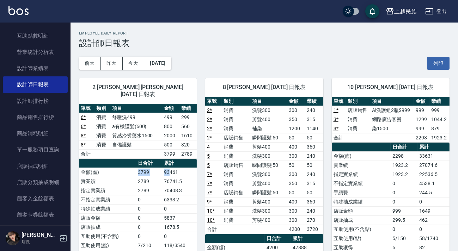
click at [169, 168] on tr "金額(虛) 3799 93461" at bounding box center [138, 172] width 118 height 9
click at [158, 168] on td "3799" at bounding box center [149, 172] width 26 height 9
drag, startPoint x: 391, startPoint y: 160, endPoint x: 404, endPoint y: 153, distance: 15.1
click at [404, 153] on tbody "金額(虛) 2298 33631 實業績 1923.2 27074.6 指定實業績 1923.2 22536.5 不指定實業績 0 4538.1 手續費 0 …" at bounding box center [391, 230] width 118 height 156
click at [404, 153] on td "2298" at bounding box center [404, 156] width 27 height 9
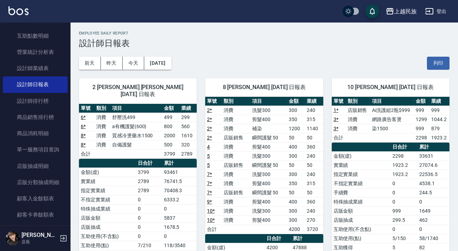
click at [404, 153] on td "2298" at bounding box center [404, 156] width 27 height 9
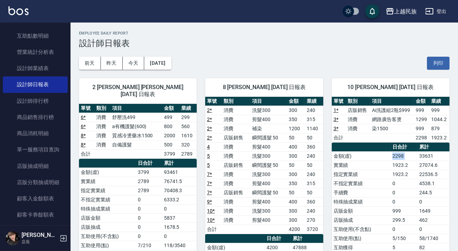
click at [404, 153] on td "2298" at bounding box center [404, 156] width 27 height 9
click at [433, 11] on icon "button" at bounding box center [430, 11] width 8 height 6
